Goal: Task Accomplishment & Management: Complete application form

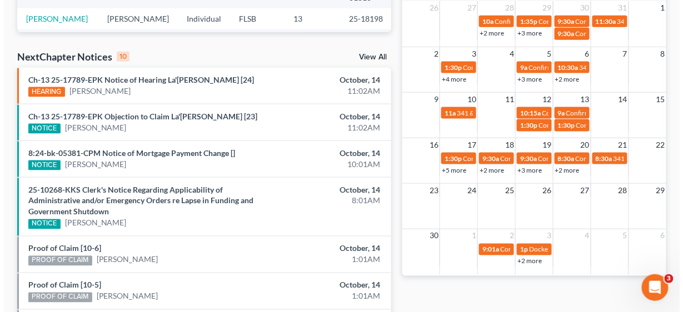
scroll to position [356, 0]
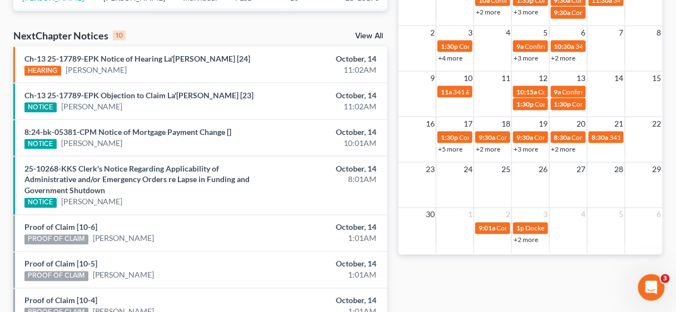
click at [495, 180] on div "23 24 25 26 27 28 29" at bounding box center [531, 185] width 264 height 46
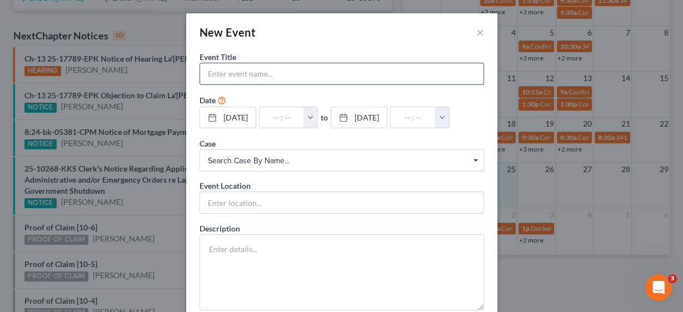
click at [232, 69] on input "text" at bounding box center [341, 73] width 283 height 21
type input "MMM [PERSON_NAME]"
click at [318, 115] on button "button" at bounding box center [311, 117] width 14 height 21
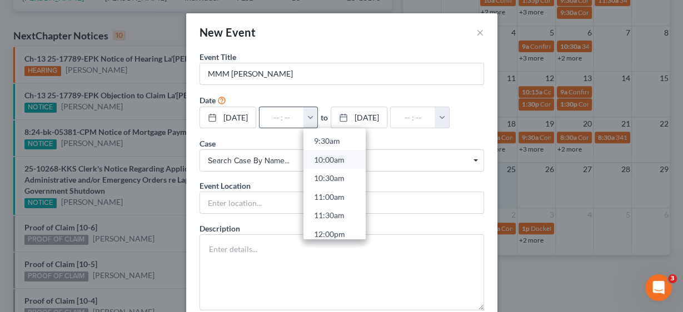
click at [336, 156] on link "10:00am" at bounding box center [335, 160] width 62 height 19
type input "10:00am"
type input "11:00am"
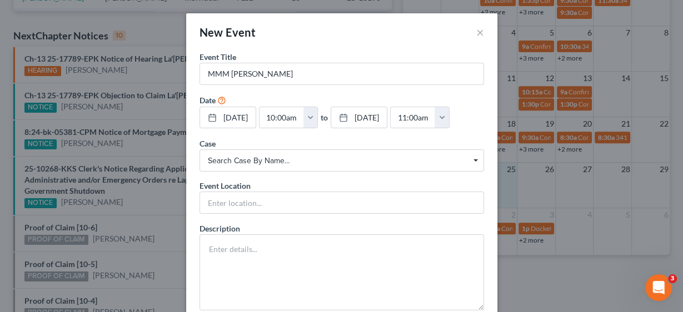
click at [272, 153] on span "Search case by name... Search case by name..." at bounding box center [342, 161] width 285 height 22
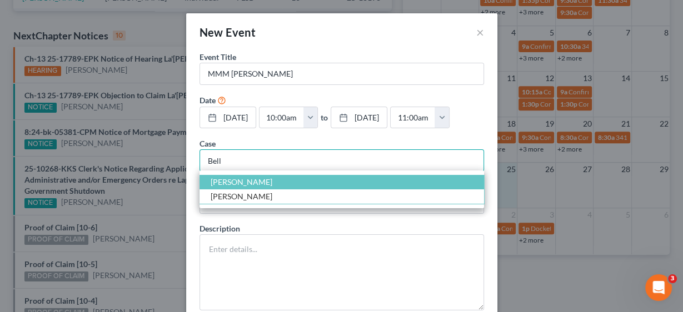
type input "Bell"
click at [233, 180] on span "[PERSON_NAME]" at bounding box center [242, 181] width 62 height 9
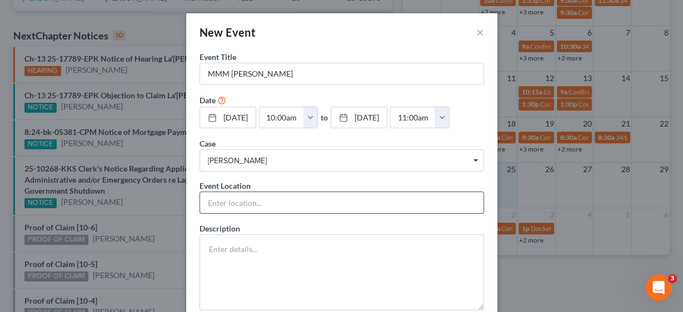
click at [229, 196] on input "text" at bounding box center [341, 202] width 283 height 21
type input "Telephonic"
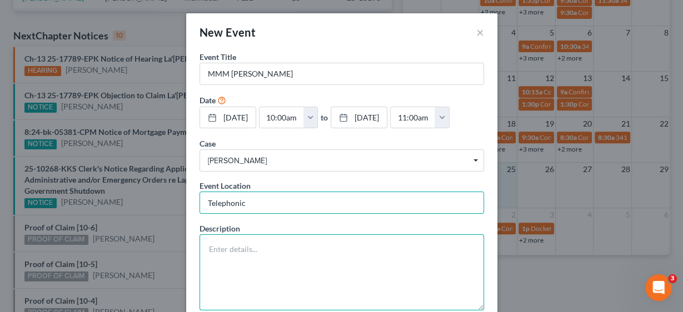
click at [253, 257] on textarea at bounding box center [342, 273] width 285 height 76
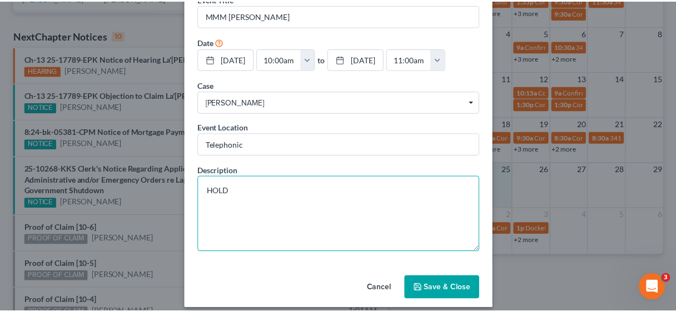
scroll to position [66, 0]
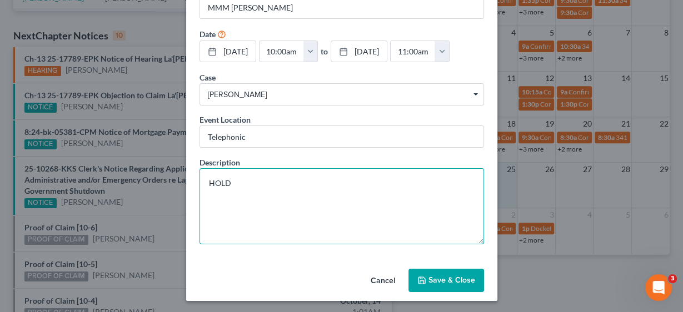
type textarea "HOLD"
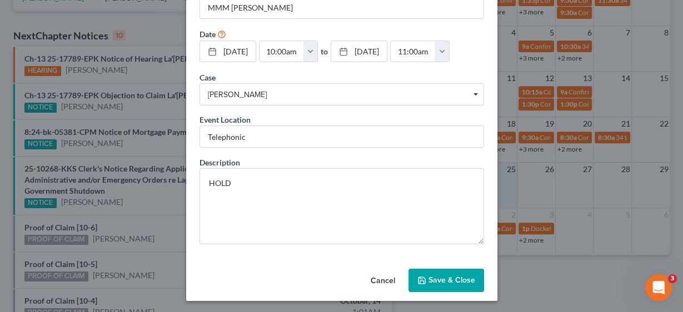
click at [441, 280] on button "Save & Close" at bounding box center [447, 280] width 76 height 23
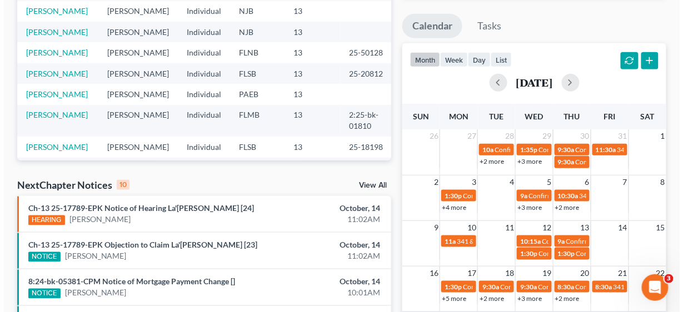
scroll to position [222, 0]
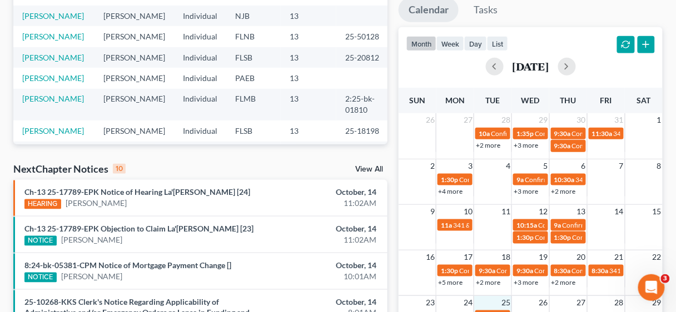
click at [531, 190] on link "+3 more" at bounding box center [526, 191] width 24 height 8
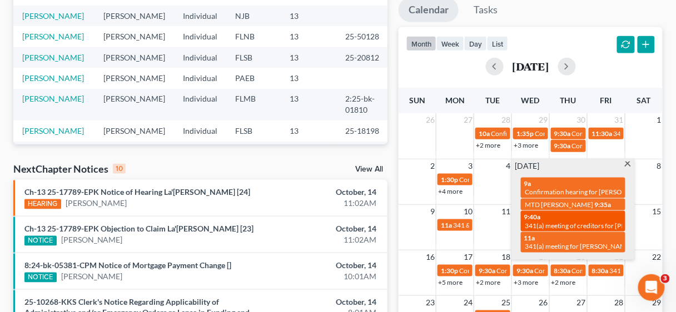
click at [595, 217] on div "9:40a 341(a) meeting of creditors for [PERSON_NAME]" at bounding box center [573, 221] width 98 height 17
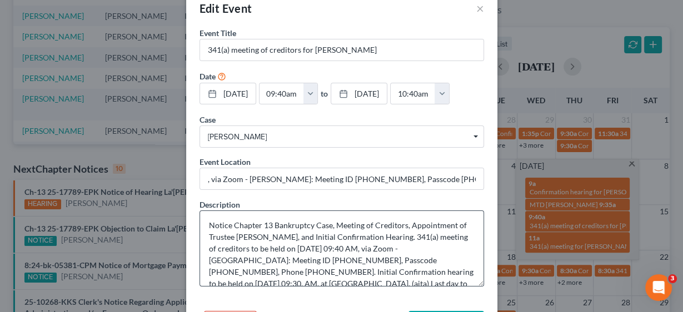
scroll to position [66, 0]
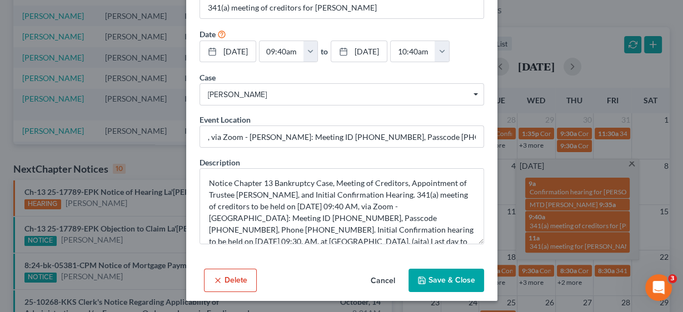
click at [452, 278] on button "Save & Close" at bounding box center [447, 280] width 76 height 23
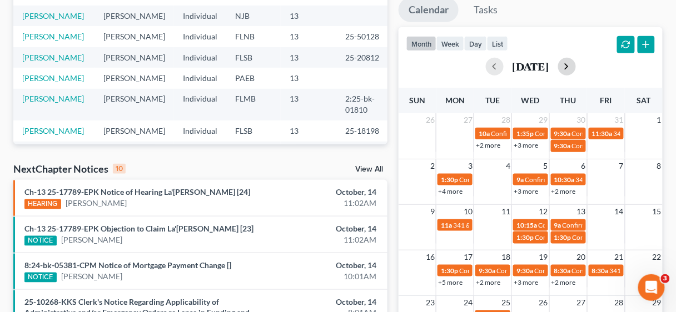
click at [576, 62] on button "button" at bounding box center [567, 67] width 18 height 18
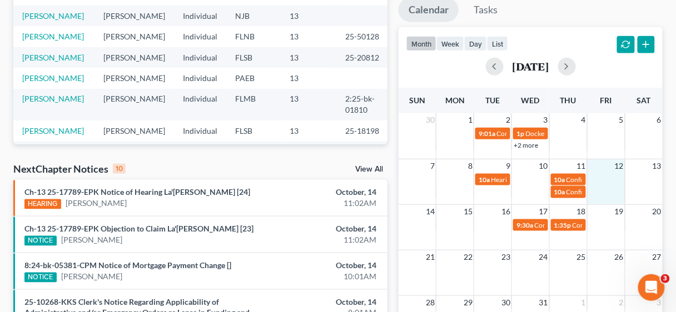
drag, startPoint x: 611, startPoint y: 181, endPoint x: 610, endPoint y: 197, distance: 15.6
click at [610, 197] on td at bounding box center [606, 186] width 38 height 26
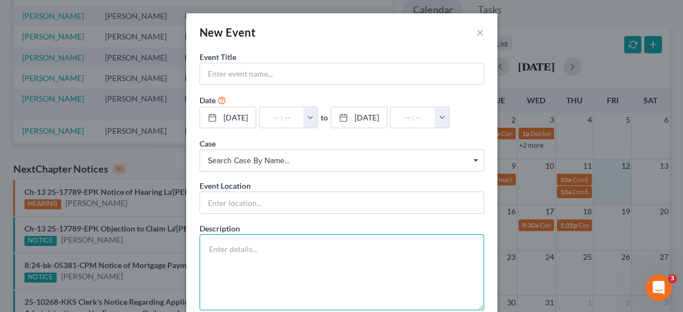
paste textarea "Initial Confirmation hearing to be held on [DATE] 09:30, AM, at [GEOGRAPHIC_DAT…"
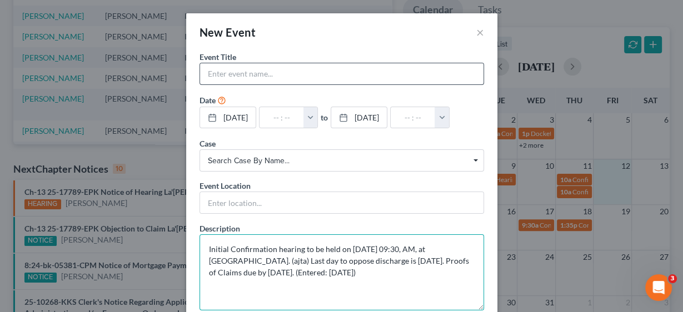
type textarea "Initial Confirmation hearing to be held on [DATE] 09:30, AM, at [GEOGRAPHIC_DAT…"
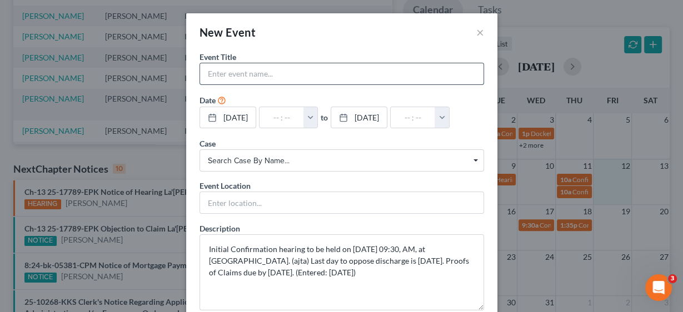
click at [229, 65] on input "text" at bounding box center [341, 73] width 283 height 21
type input "Confirmation Hearing [PERSON_NAME]"
click at [318, 114] on button "button" at bounding box center [311, 117] width 14 height 21
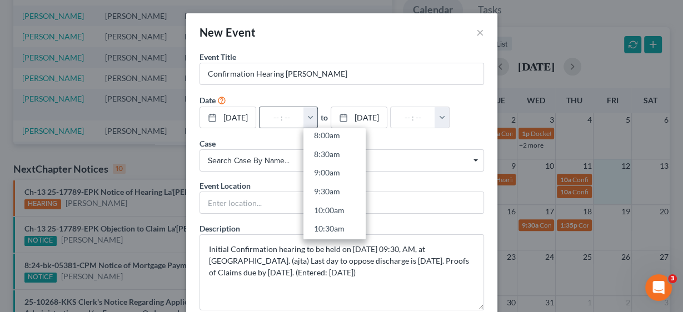
scroll to position [311, 0]
click at [346, 184] on link "9:30am" at bounding box center [335, 185] width 62 height 19
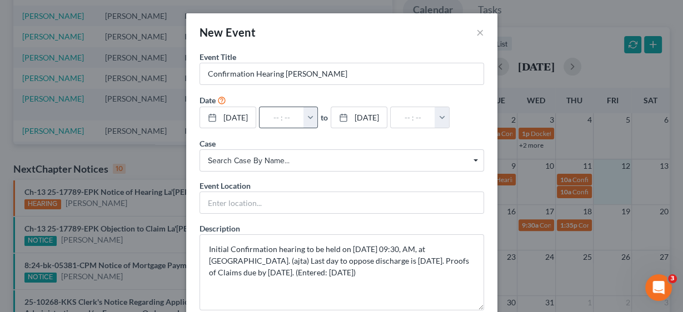
type input "9:30am"
type input "10:30am"
click at [259, 158] on span "Search case by name..." at bounding box center [342, 161] width 268 height 12
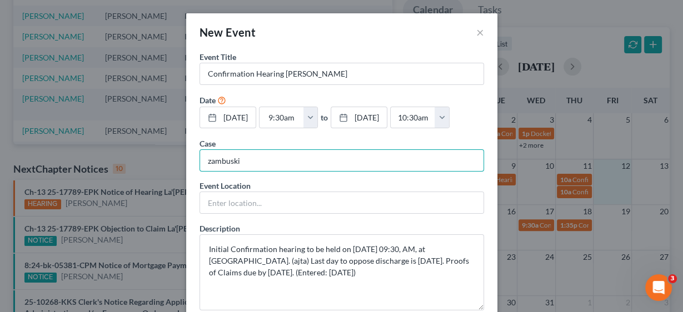
drag, startPoint x: 258, startPoint y: 158, endPoint x: 202, endPoint y: 157, distance: 56.2
click at [202, 157] on input "zambuski" at bounding box center [342, 161] width 285 height 22
type input "Z"
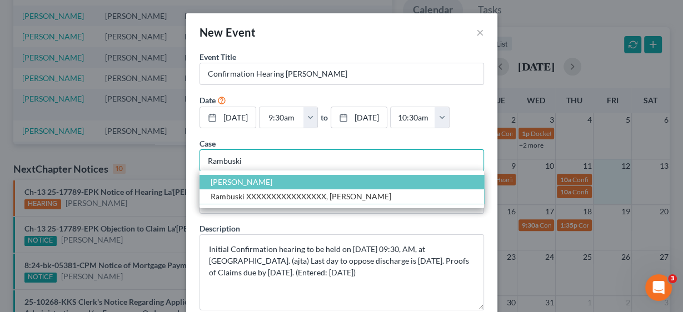
type input "Rambuski"
click at [220, 182] on span "[PERSON_NAME]" at bounding box center [242, 181] width 62 height 9
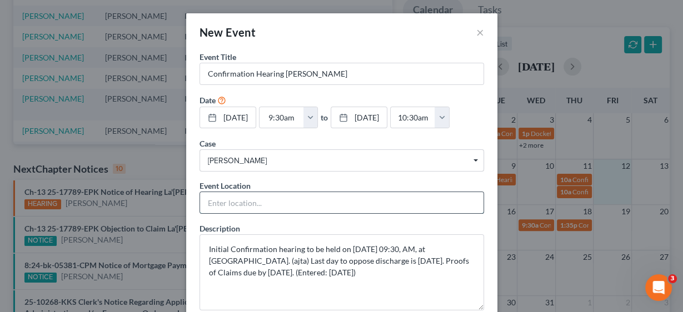
click at [221, 198] on input "text" at bounding box center [341, 202] width 283 height 21
type input "Zoom"
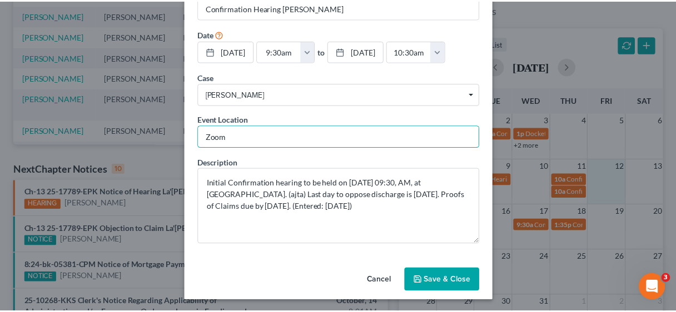
scroll to position [66, 0]
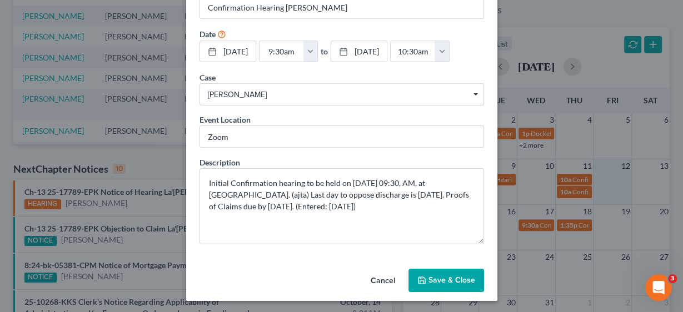
click at [452, 275] on button "Save & Close" at bounding box center [447, 280] width 76 height 23
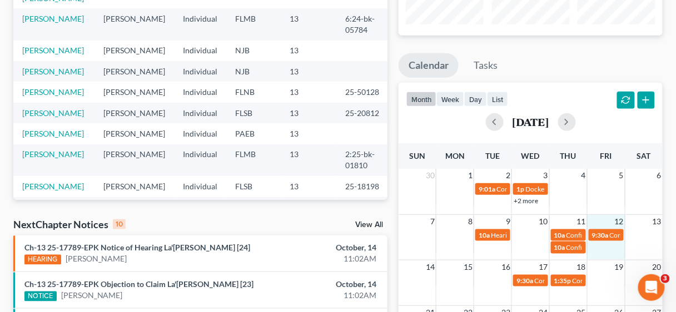
scroll to position [0, 0]
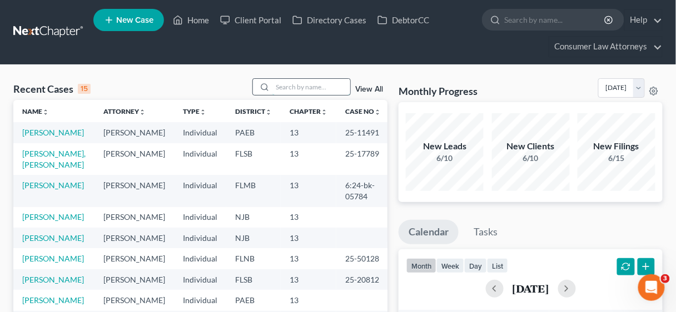
click at [297, 86] on input "search" at bounding box center [311, 87] width 78 height 16
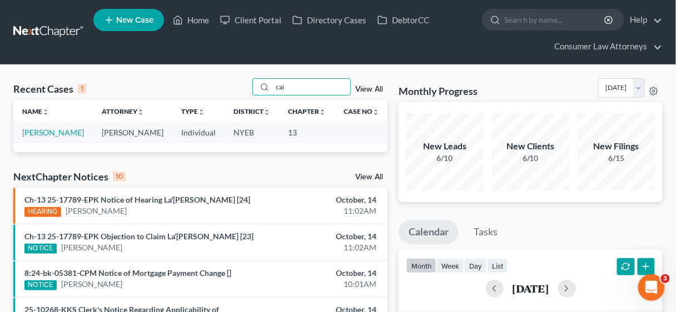
type input "cai"
click at [41, 125] on td "[PERSON_NAME]" at bounding box center [52, 132] width 79 height 21
click at [46, 131] on link "[PERSON_NAME]" at bounding box center [53, 132] width 62 height 9
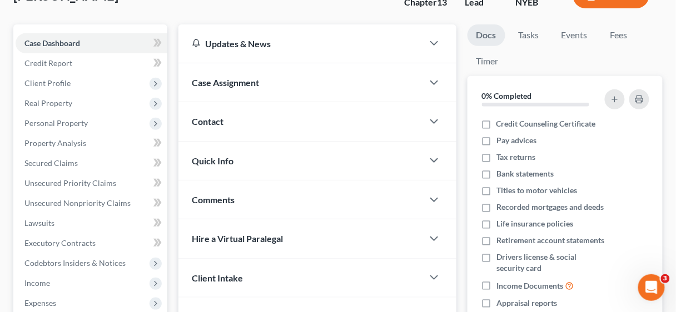
scroll to position [133, 0]
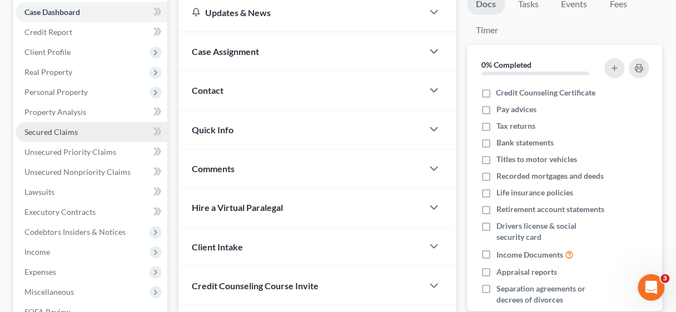
click at [46, 132] on span "Secured Claims" at bounding box center [50, 131] width 53 height 9
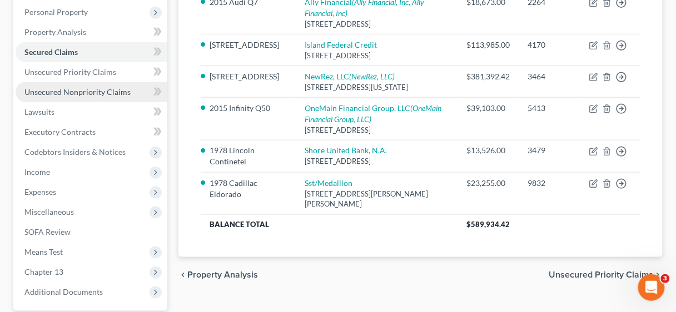
scroll to position [222, 0]
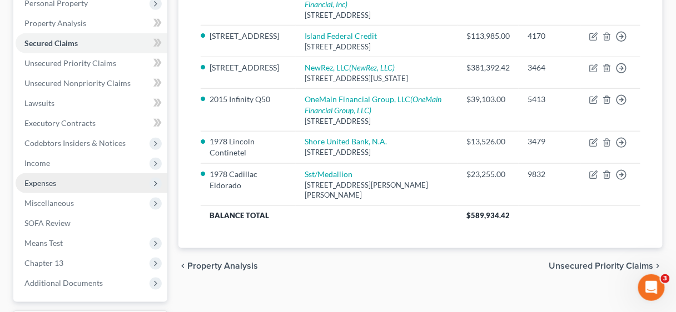
click at [44, 183] on span "Expenses" at bounding box center [40, 182] width 32 height 9
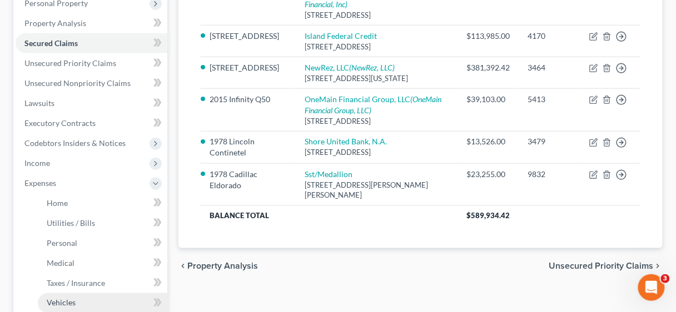
click at [63, 300] on span "Vehicles" at bounding box center [61, 303] width 29 height 9
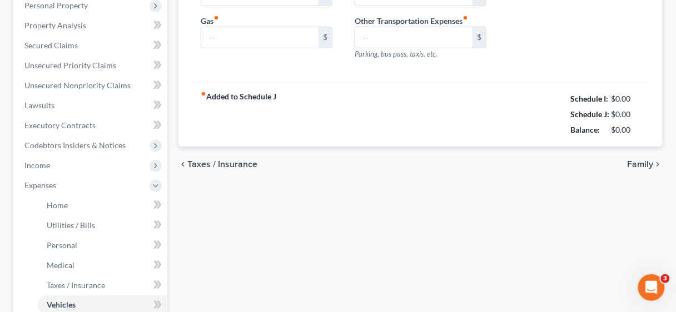
type input "250.00"
type input "200.00"
type input "50.00"
type input "0.00"
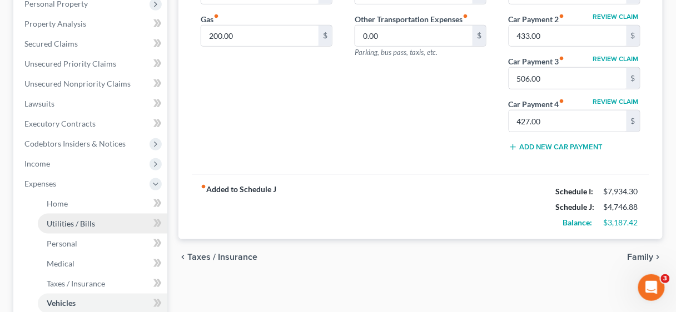
scroll to position [222, 0]
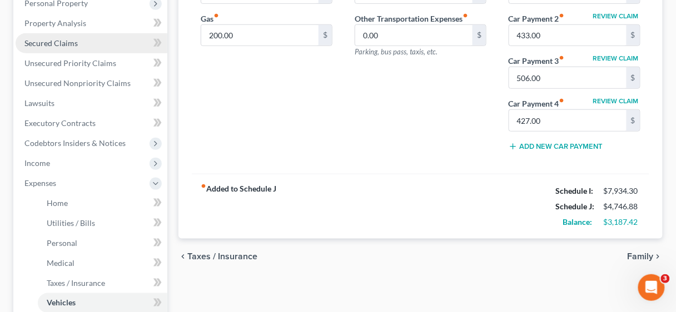
click at [65, 40] on span "Secured Claims" at bounding box center [50, 42] width 53 height 9
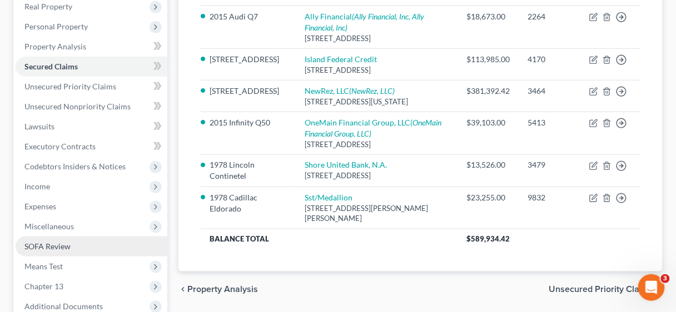
scroll to position [222, 0]
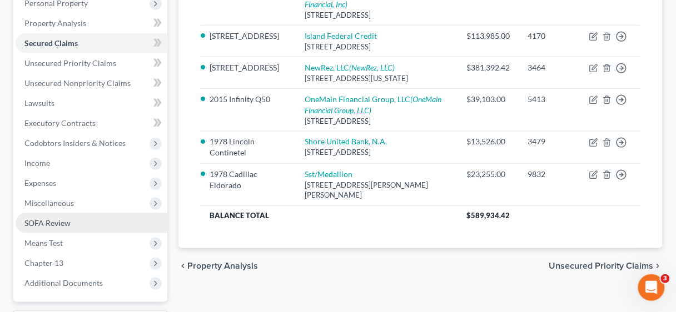
click at [51, 220] on span "SOFA Review" at bounding box center [47, 222] width 46 height 9
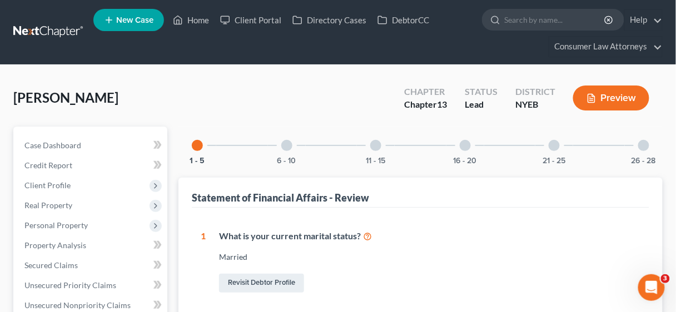
click at [283, 143] on div at bounding box center [286, 145] width 11 height 11
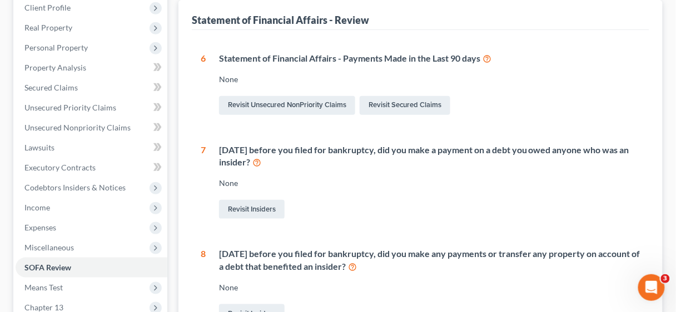
scroll to position [222, 0]
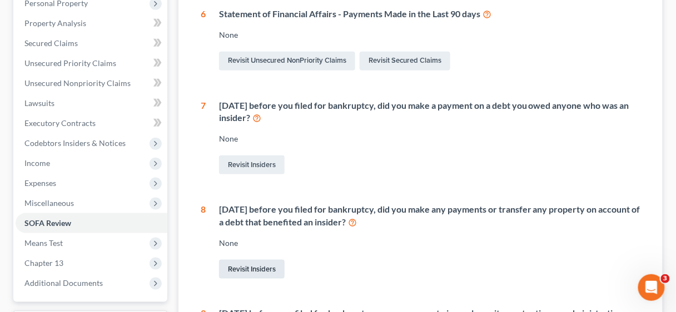
click at [246, 266] on link "Revisit Insiders" at bounding box center [252, 269] width 66 height 19
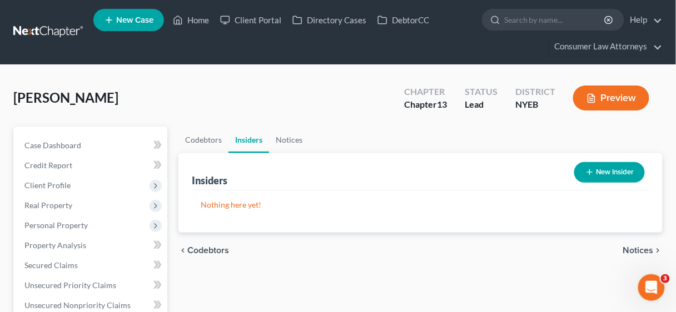
click at [604, 170] on button "New Insider" at bounding box center [609, 172] width 71 height 21
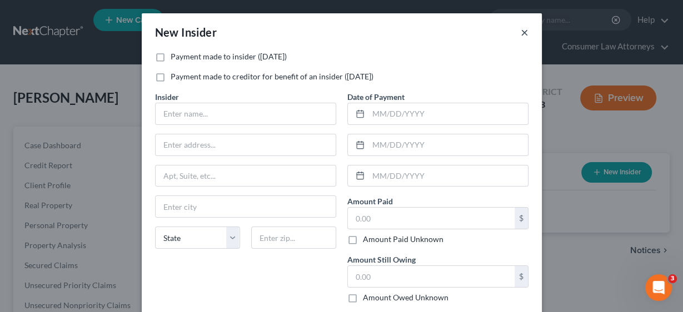
click at [521, 30] on button "×" at bounding box center [525, 32] width 8 height 13
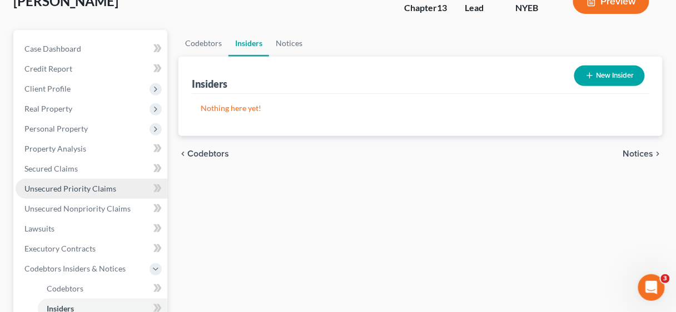
scroll to position [89, 0]
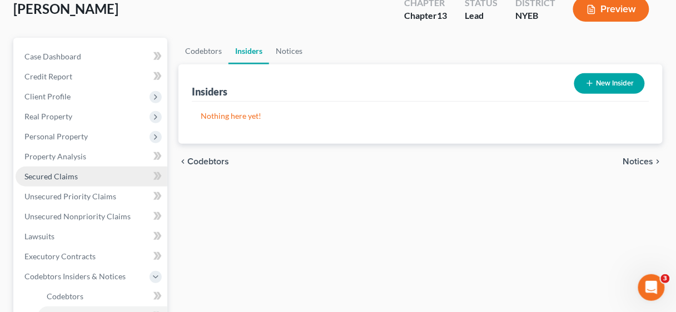
click at [61, 177] on span "Secured Claims" at bounding box center [50, 176] width 53 height 9
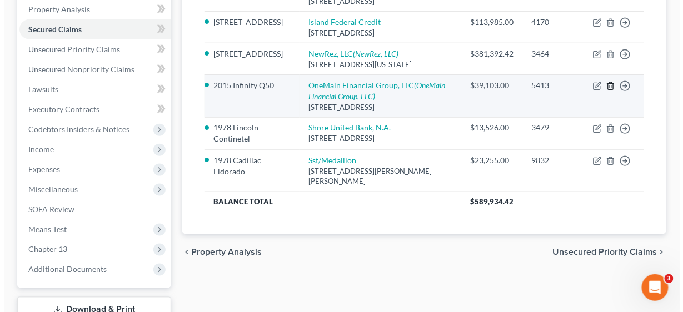
scroll to position [222, 0]
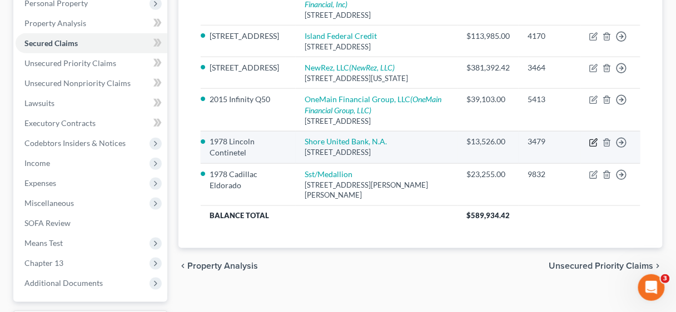
click at [594, 144] on icon "button" at bounding box center [594, 141] width 5 height 5
select select "21"
select select "8"
select select "0"
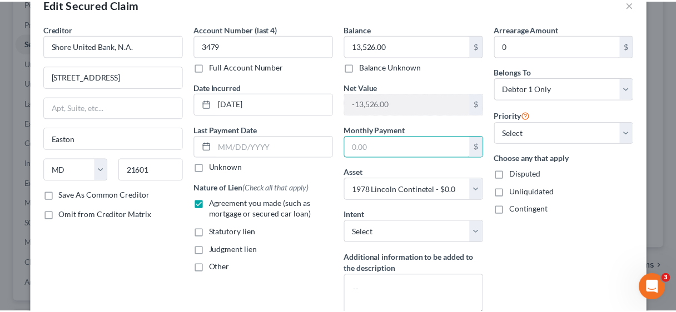
scroll to position [140, 0]
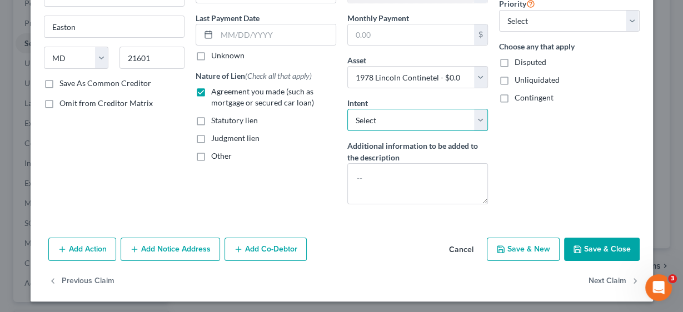
click at [479, 118] on select "Select Surrender Redeem Reaffirm Avoid Other" at bounding box center [417, 120] width 141 height 22
click at [524, 148] on div "Arrearage Amount 0 $ Belongs To * Select Debtor 1 Only Debtor 2 Only Debtor 1 A…" at bounding box center [570, 62] width 152 height 302
click at [600, 248] on button "Save & Close" at bounding box center [602, 249] width 76 height 23
select select
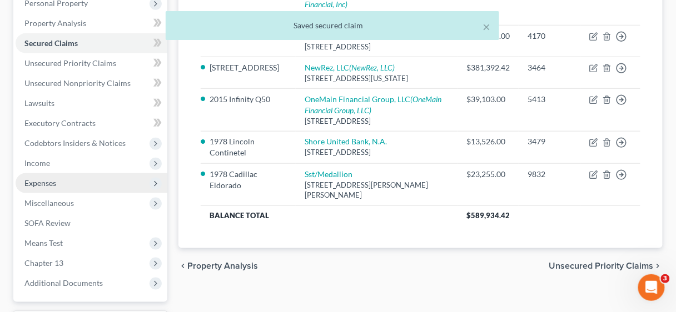
click at [39, 181] on span "Expenses" at bounding box center [40, 182] width 32 height 9
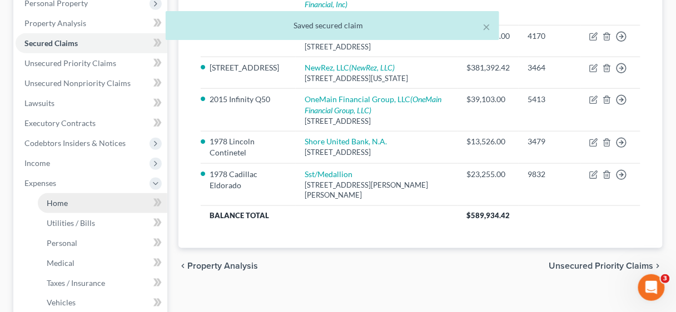
click at [56, 200] on span "Home" at bounding box center [57, 202] width 21 height 9
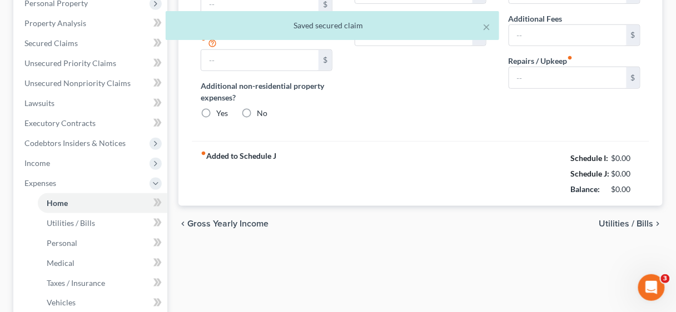
type input "0.00"
radio input "true"
type input "0.00"
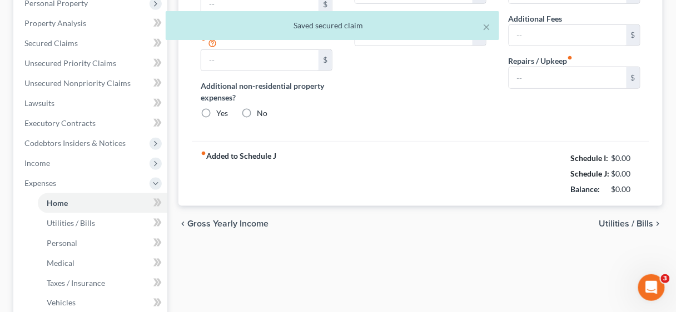
type input "0.00"
type input "125.00"
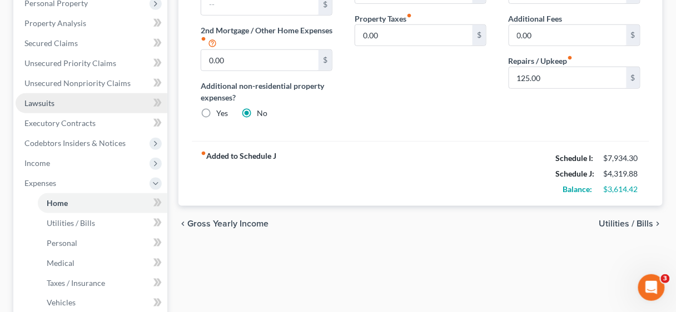
scroll to position [178, 0]
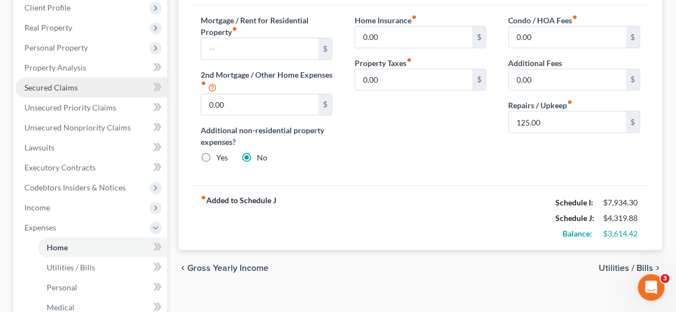
click at [56, 87] on span "Secured Claims" at bounding box center [50, 87] width 53 height 9
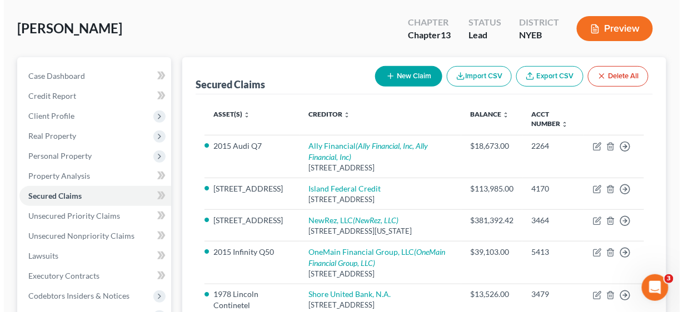
scroll to position [89, 0]
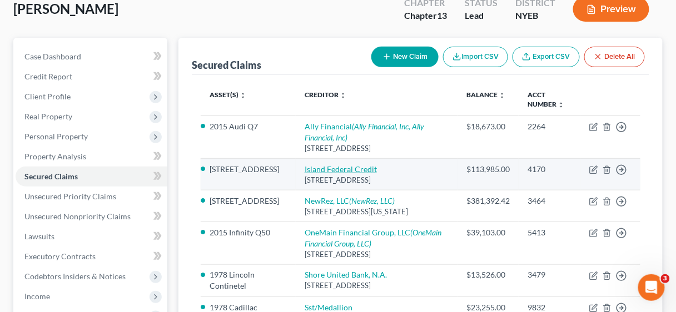
click at [346, 166] on link "Island Federal Credit" at bounding box center [341, 169] width 72 height 9
select select "35"
select select "2"
select select "0"
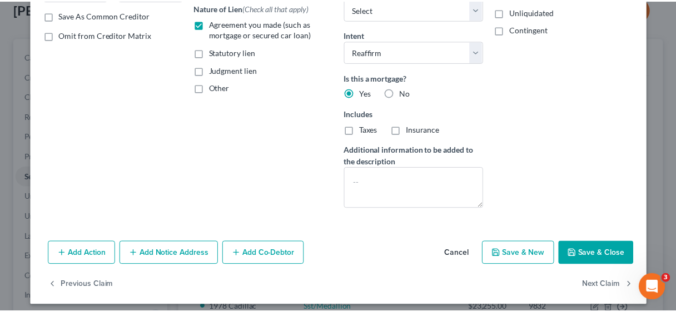
scroll to position [212, 0]
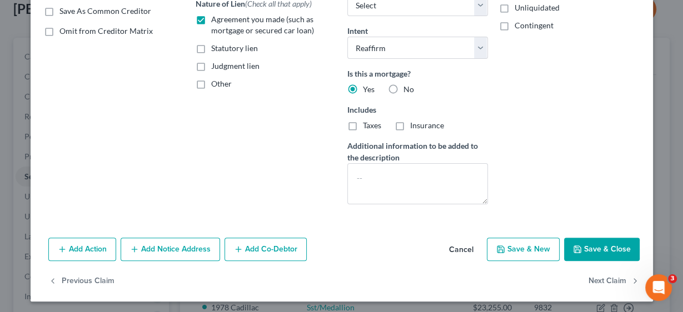
click at [599, 246] on button "Save & Close" at bounding box center [602, 249] width 76 height 23
select select "1"
